Goal: Task Accomplishment & Management: Manage account settings

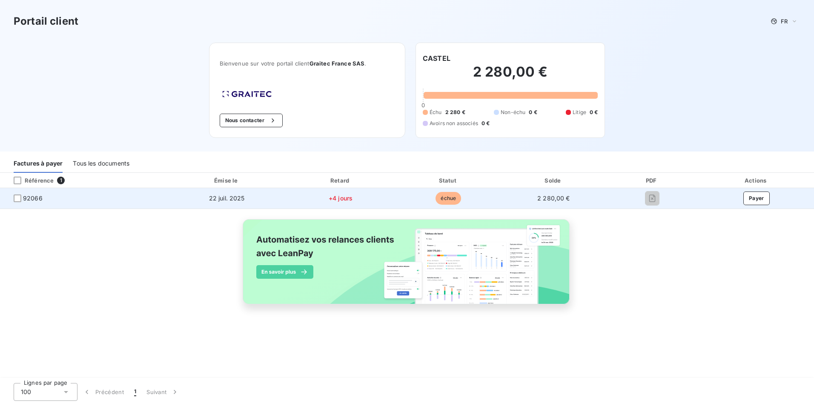
click at [443, 201] on span "échue" at bounding box center [449, 198] width 26 height 13
click at [223, 192] on td "22 juil. 2025" at bounding box center [226, 198] width 119 height 20
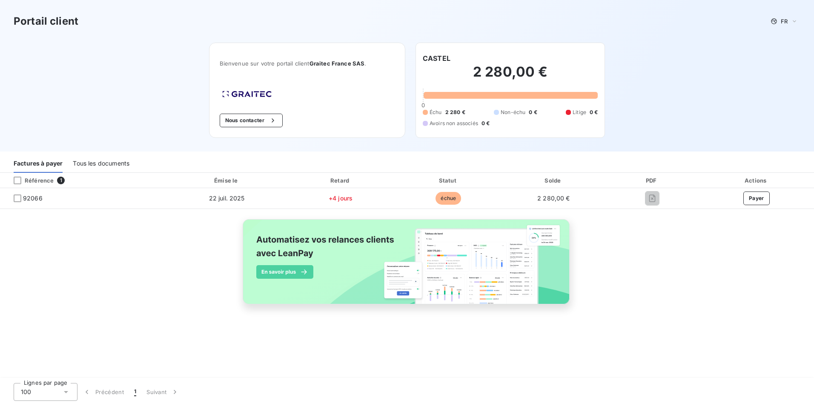
click at [60, 179] on span "1" at bounding box center [61, 181] width 8 height 8
click at [65, 391] on icon at bounding box center [66, 392] width 9 height 9
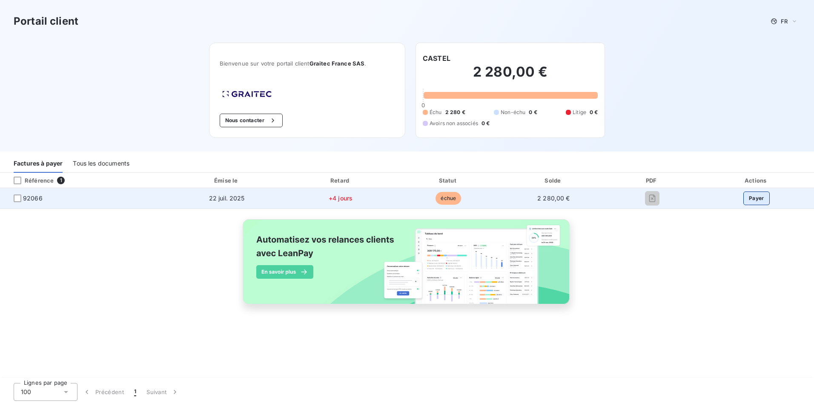
click at [753, 199] on button "Payer" at bounding box center [757, 199] width 26 height 14
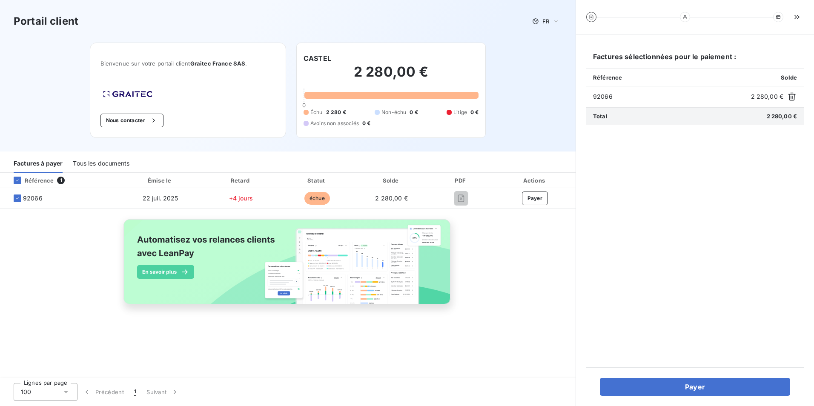
click at [509, 268] on div "Référence 1 Émise le Retard Statut Solde PDF Actions 92066 [DATE] +4 jours échu…" at bounding box center [288, 248] width 576 height 151
click at [507, 89] on div "Portail client FR Bienvenue sur votre portail client Graitec [GEOGRAPHIC_DATA] …" at bounding box center [288, 76] width 576 height 152
click at [118, 122] on button "Nous contacter" at bounding box center [132, 121] width 63 height 14
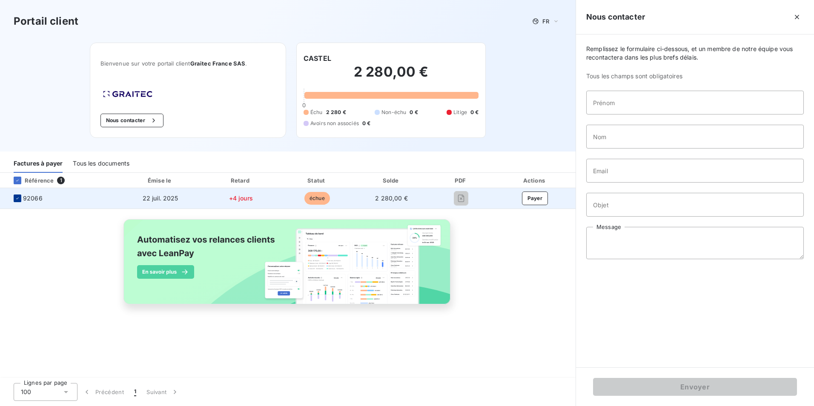
click at [16, 200] on icon at bounding box center [17, 198] width 5 height 5
click at [17, 198] on div at bounding box center [18, 199] width 8 height 8
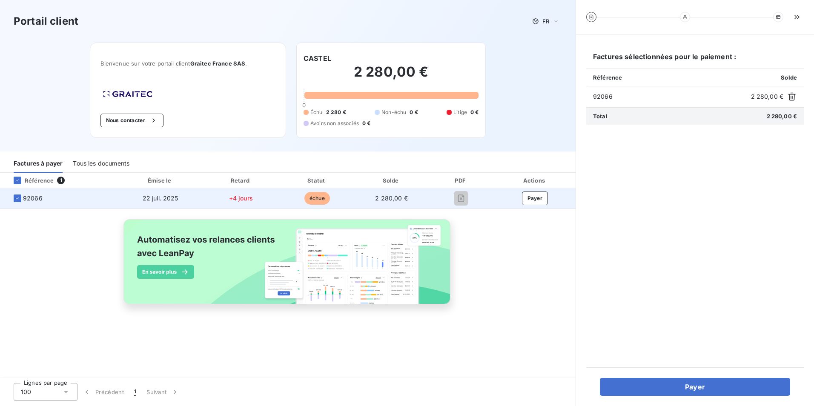
click at [161, 198] on span "22 juil. 2025" at bounding box center [161, 198] width 36 height 7
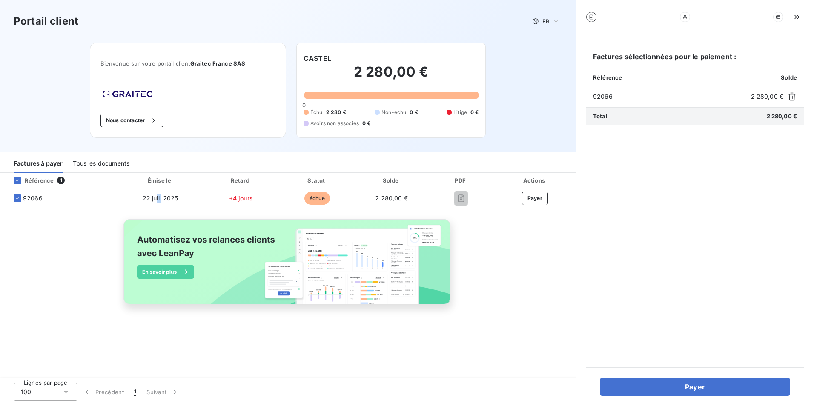
click at [172, 273] on img at bounding box center [288, 266] width 344 height 105
click at [355, 70] on h2 "2 280,00 €" at bounding box center [391, 76] width 175 height 26
